Goal: Information Seeking & Learning: Find specific fact

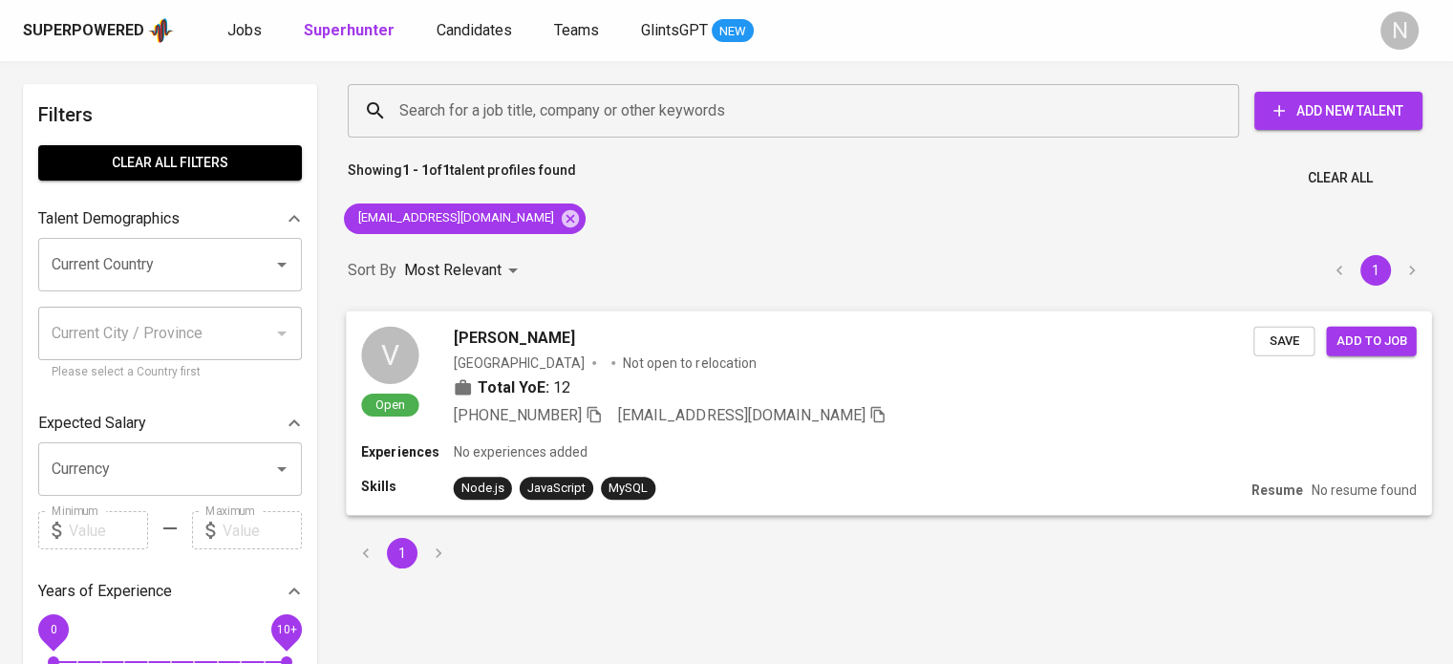
click at [756, 329] on div "[PERSON_NAME]" at bounding box center [854, 337] width 800 height 23
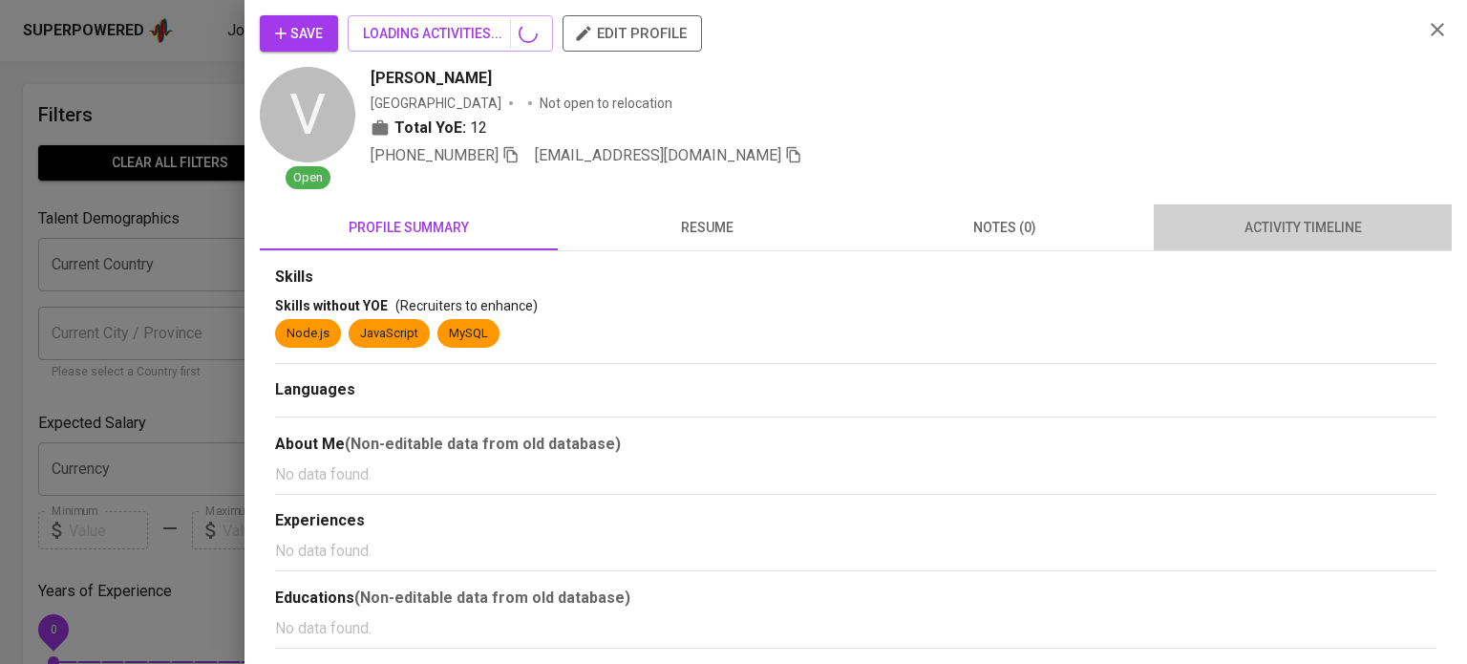
click at [1249, 232] on span "activity timeline" at bounding box center [1302, 228] width 275 height 24
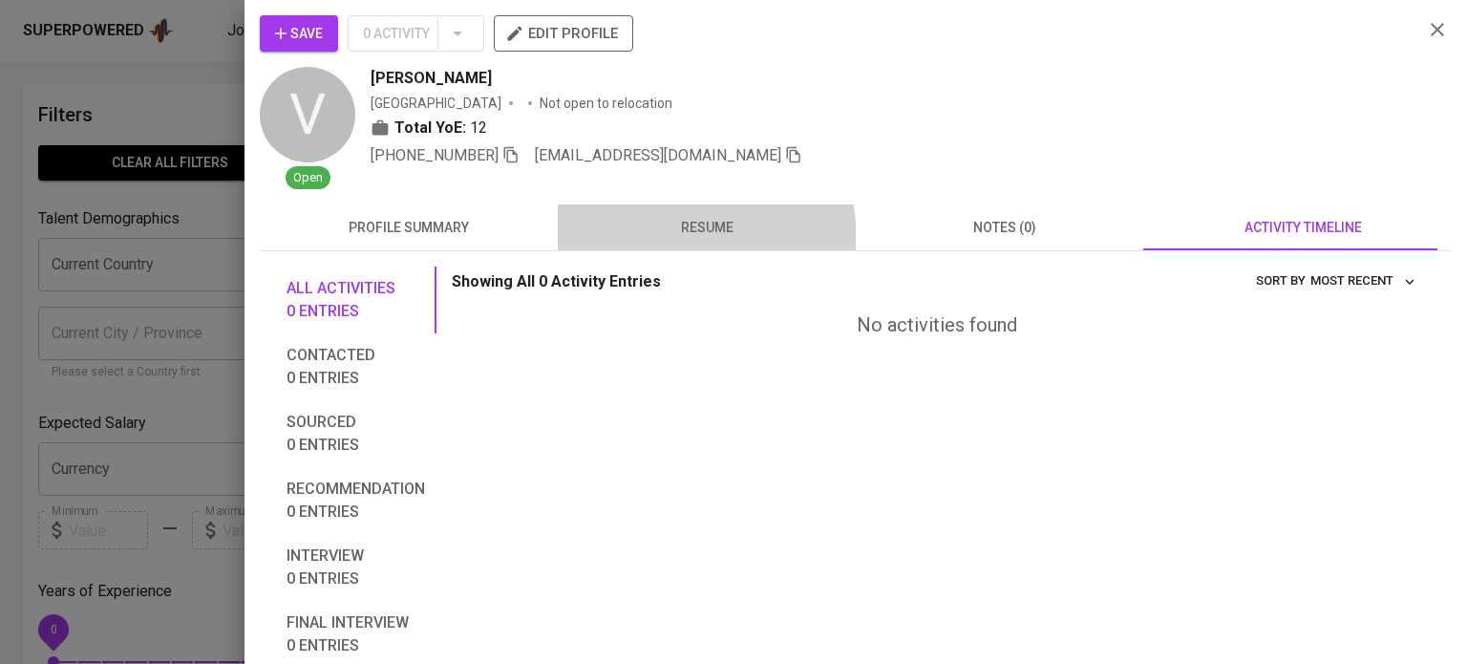
click at [649, 241] on button "resume" at bounding box center [707, 227] width 298 height 46
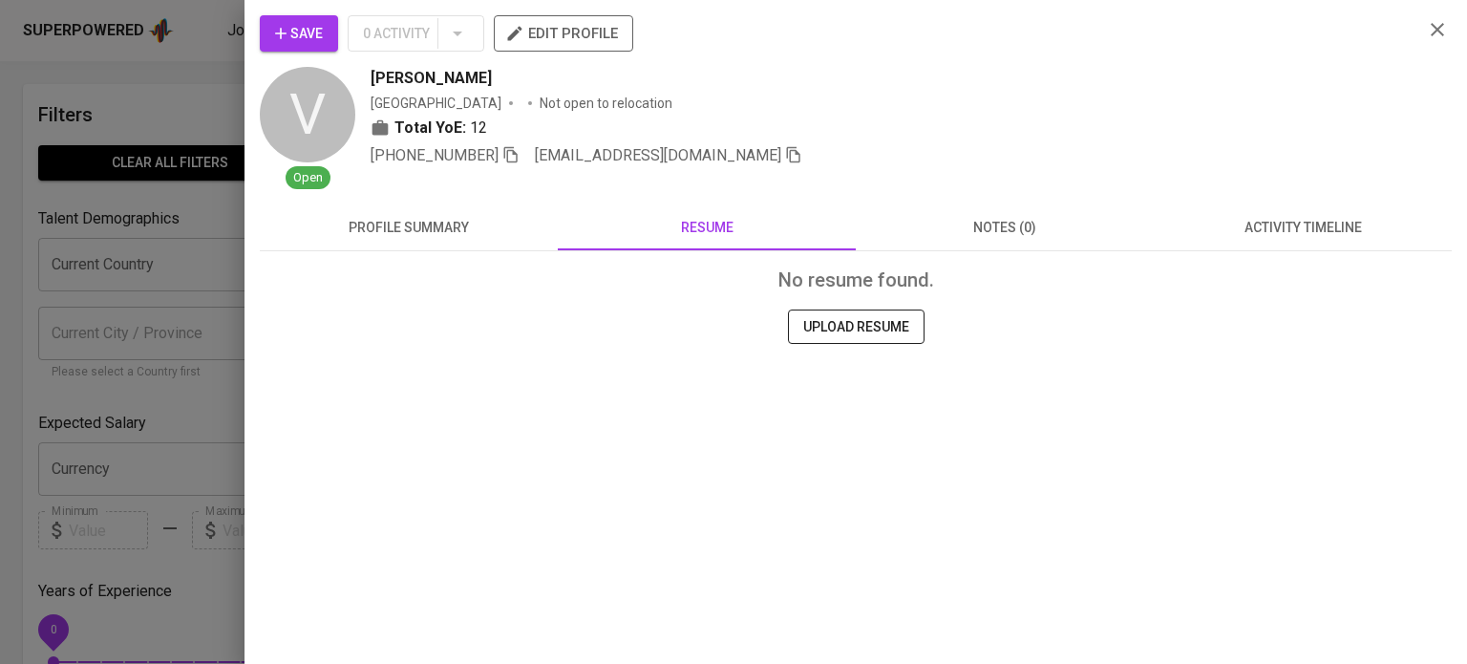
click at [439, 236] on span "profile summary" at bounding box center [408, 228] width 275 height 24
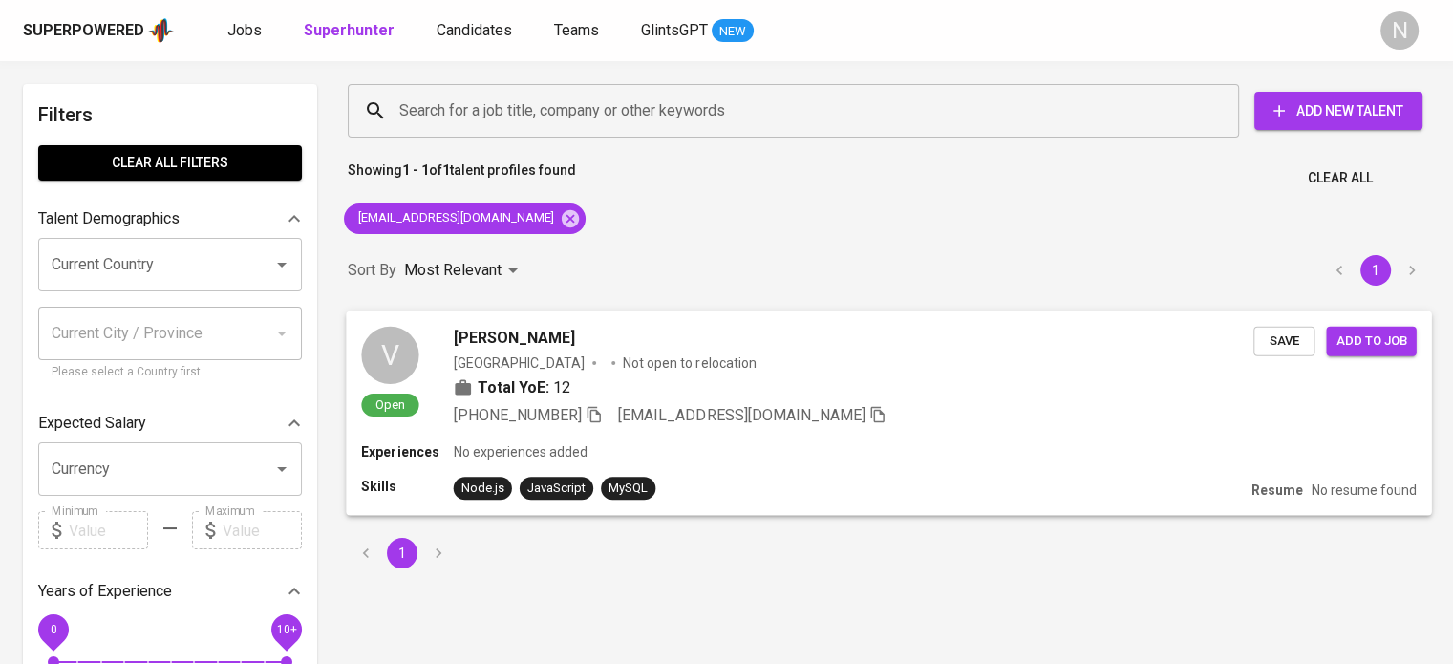
click at [818, 438] on div "V Open [PERSON_NAME] Philippines Not open to relocation Total YoE: 12 [PHONE_NU…" at bounding box center [888, 375] width 1085 height 131
click at [562, 224] on icon at bounding box center [570, 217] width 17 height 17
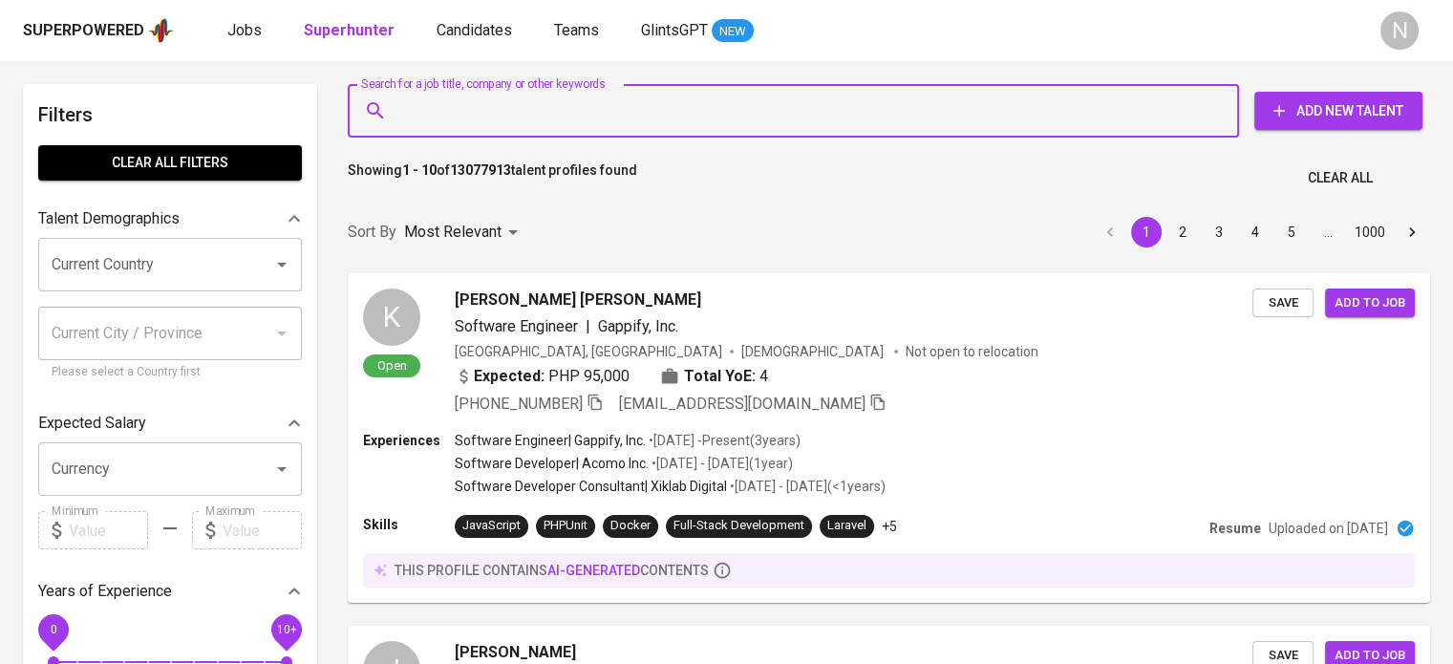
click at [528, 126] on input "Search for a job title, company or other keywords" at bounding box center [797, 111] width 807 height 36
paste input "[EMAIL_ADDRESS][DOMAIN_NAME]"
type input "[EMAIL_ADDRESS][DOMAIN_NAME]"
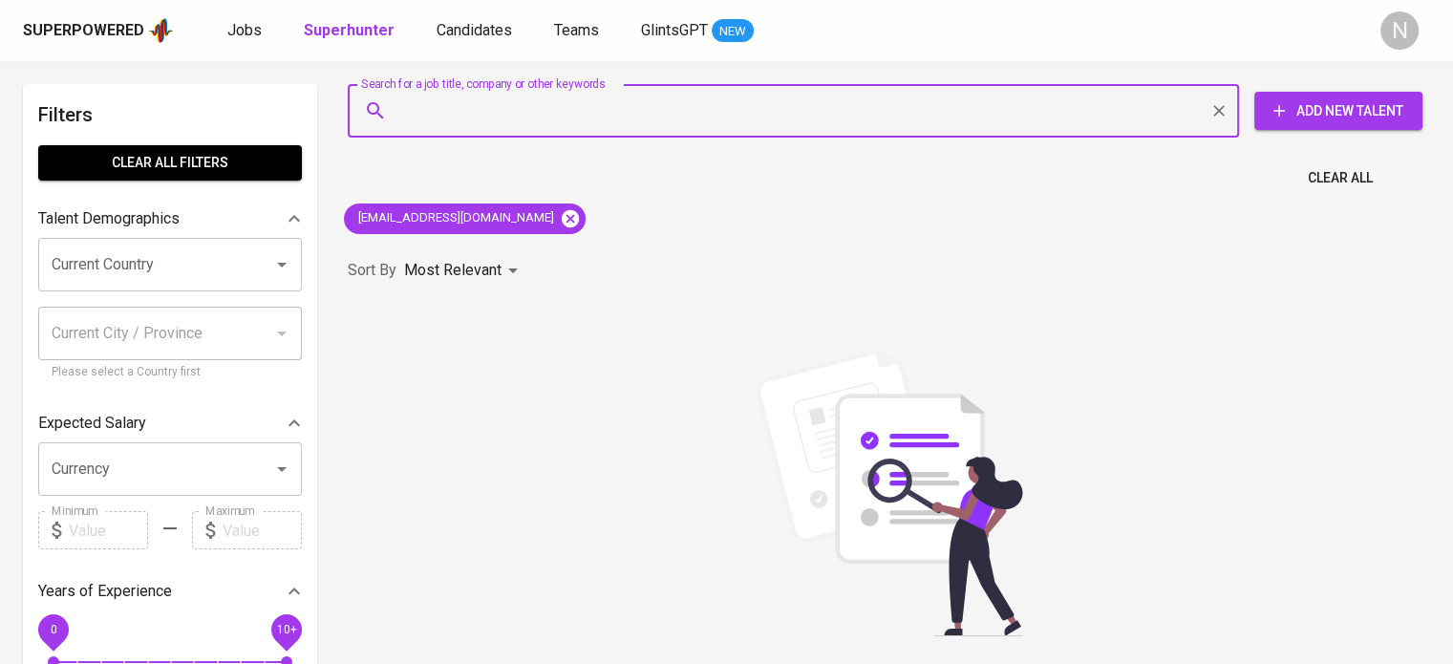
paste input "[EMAIL_ADDRESS][DOMAIN_NAME]"
type input "[EMAIL_ADDRESS][DOMAIN_NAME]"
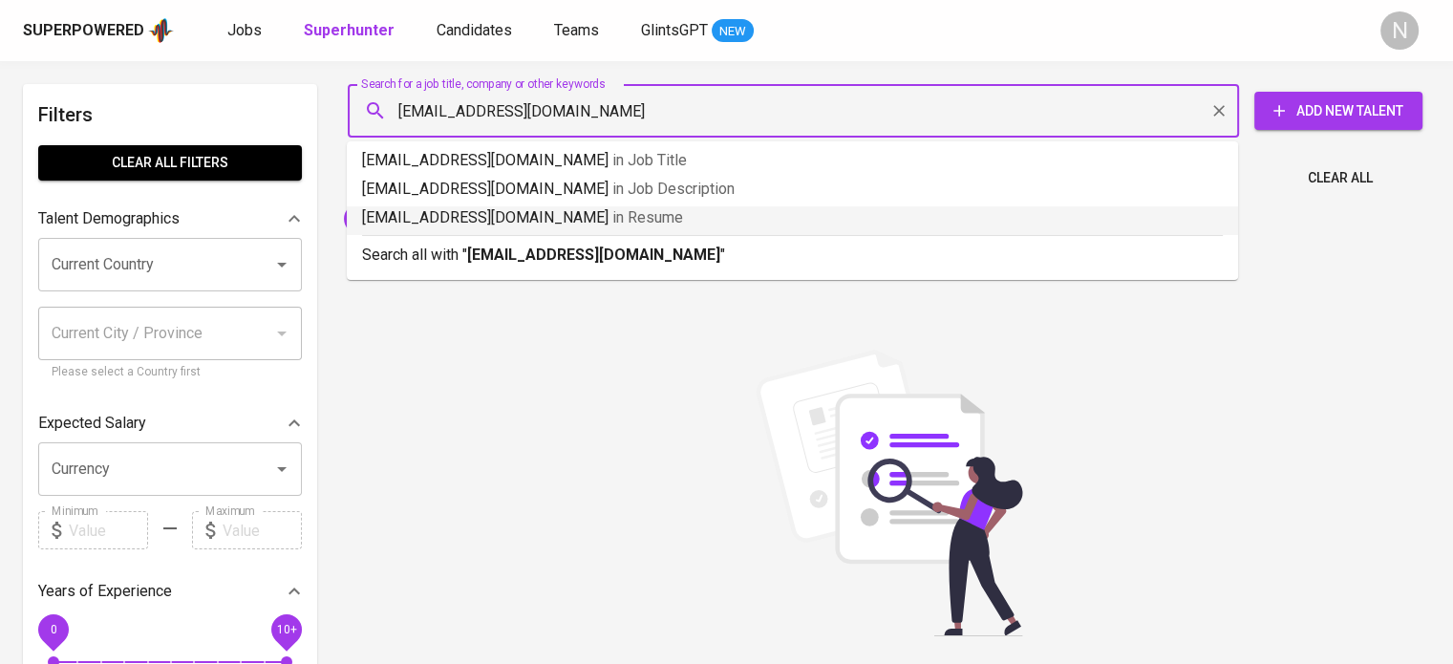
click at [614, 206] on p "[EMAIL_ADDRESS][DOMAIN_NAME] in [GEOGRAPHIC_DATA]" at bounding box center [792, 217] width 860 height 23
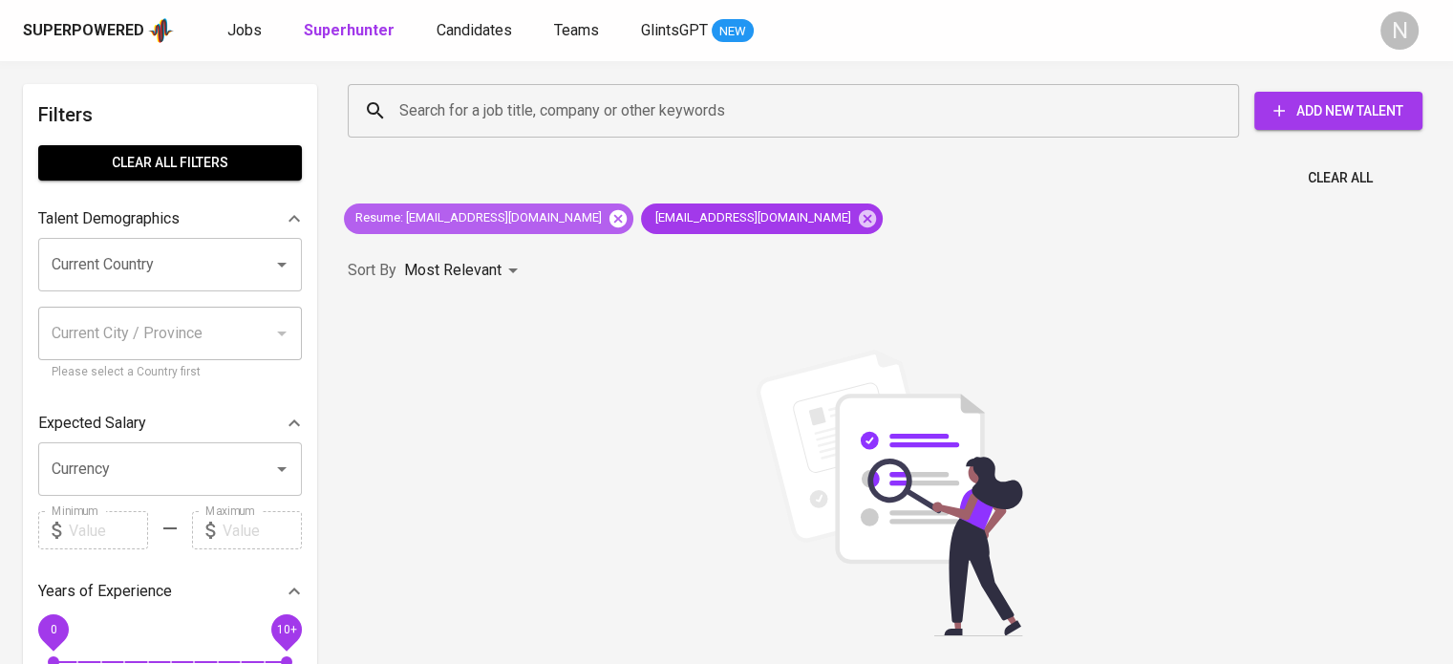
click at [609, 218] on icon at bounding box center [617, 217] width 17 height 17
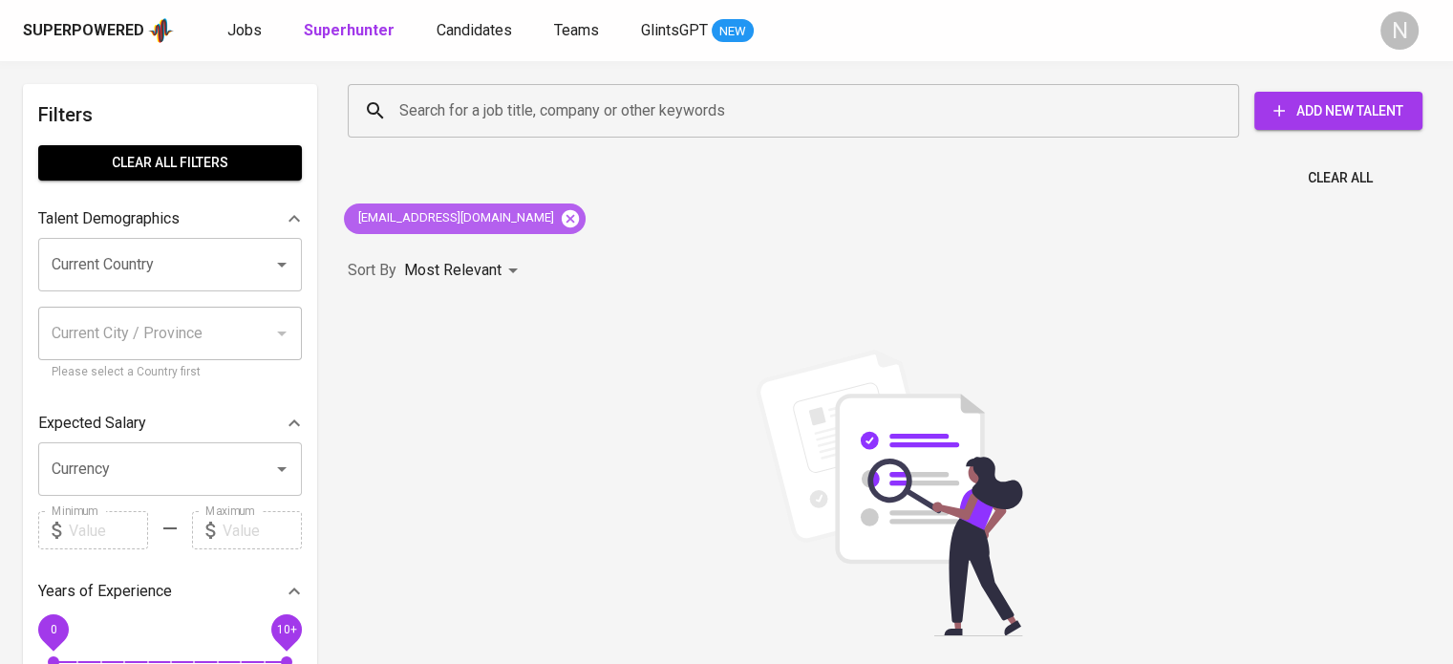
click at [564, 220] on icon at bounding box center [570, 218] width 21 height 21
